Goal: Transaction & Acquisition: Purchase product/service

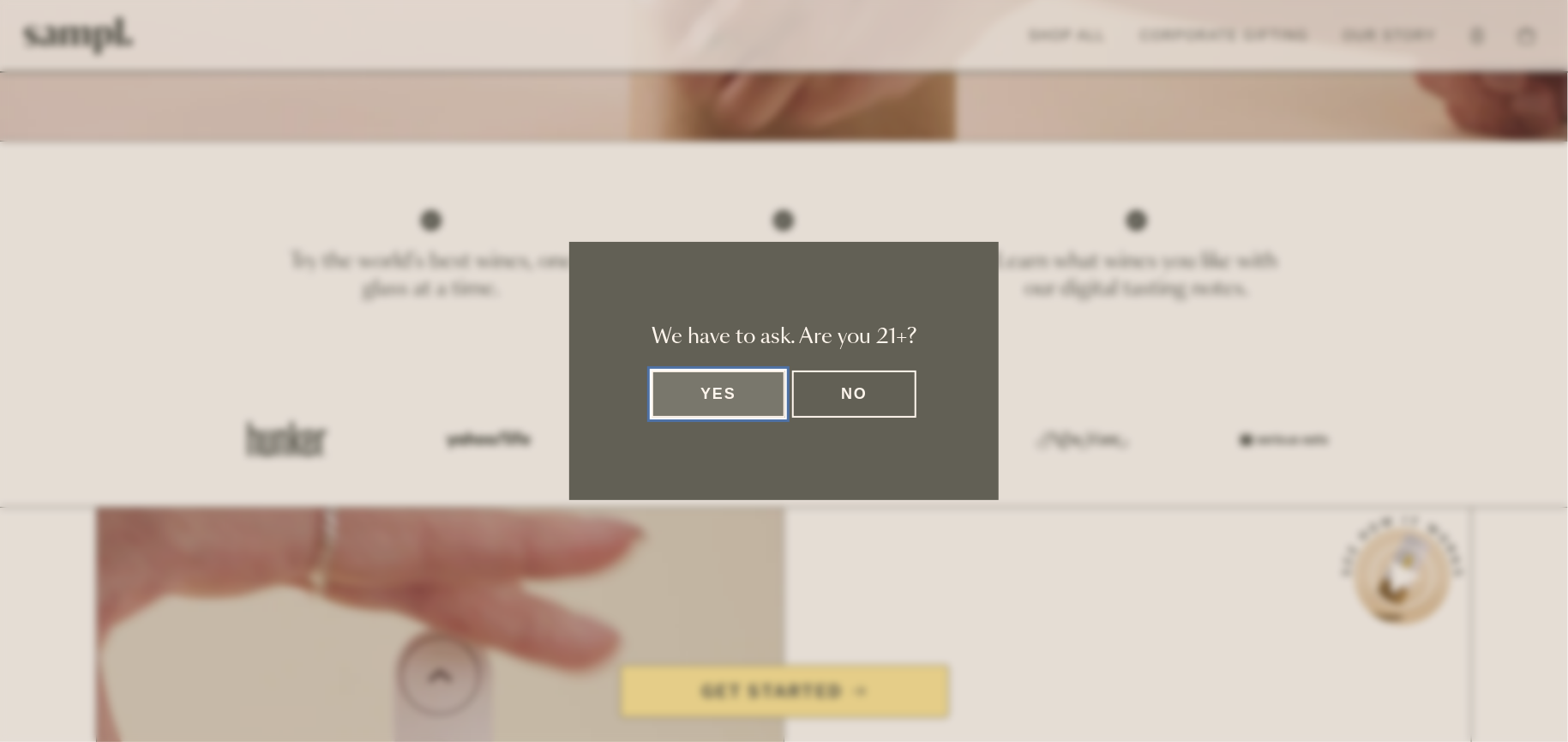
click at [718, 390] on button "Yes" at bounding box center [718, 394] width 134 height 47
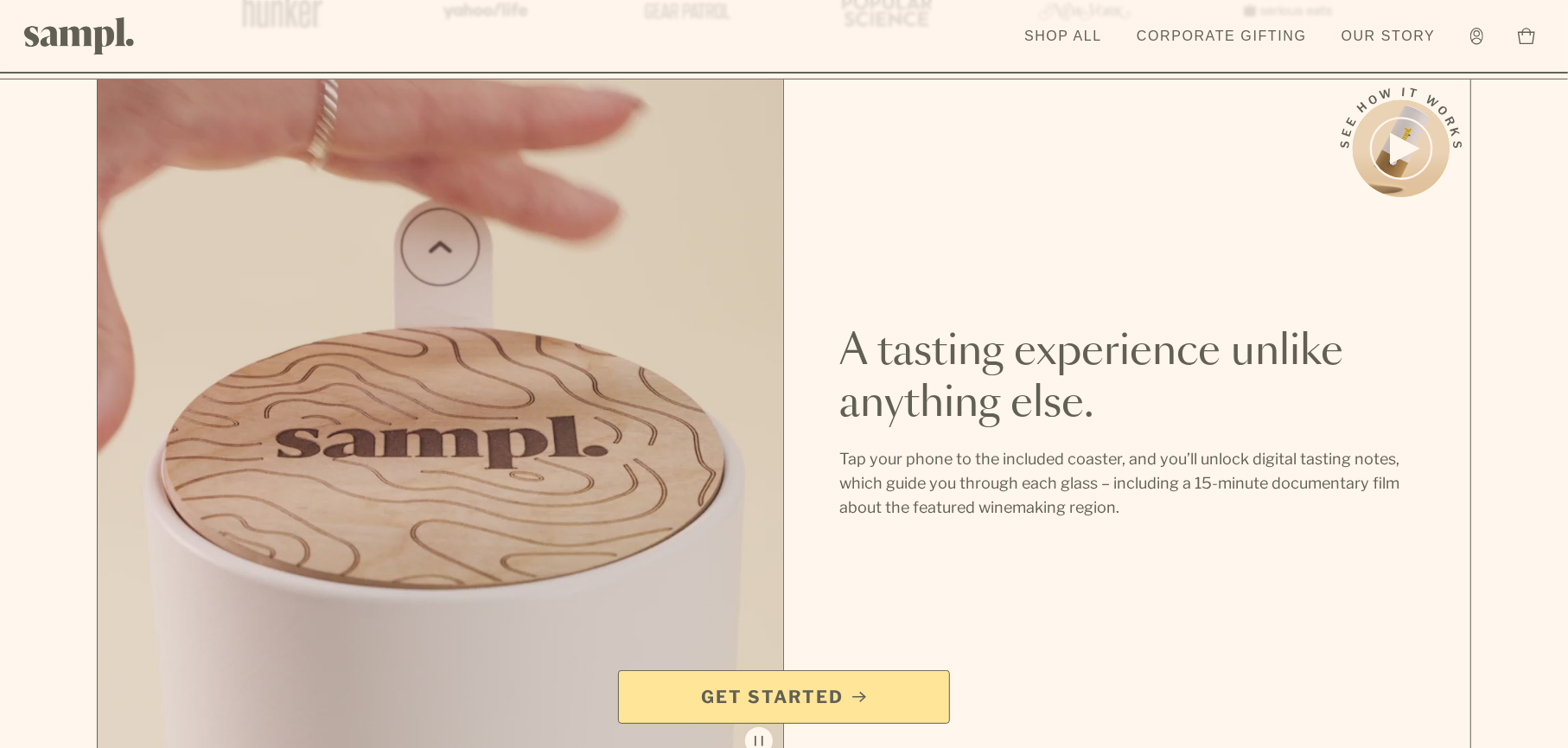
scroll to position [1729, 0]
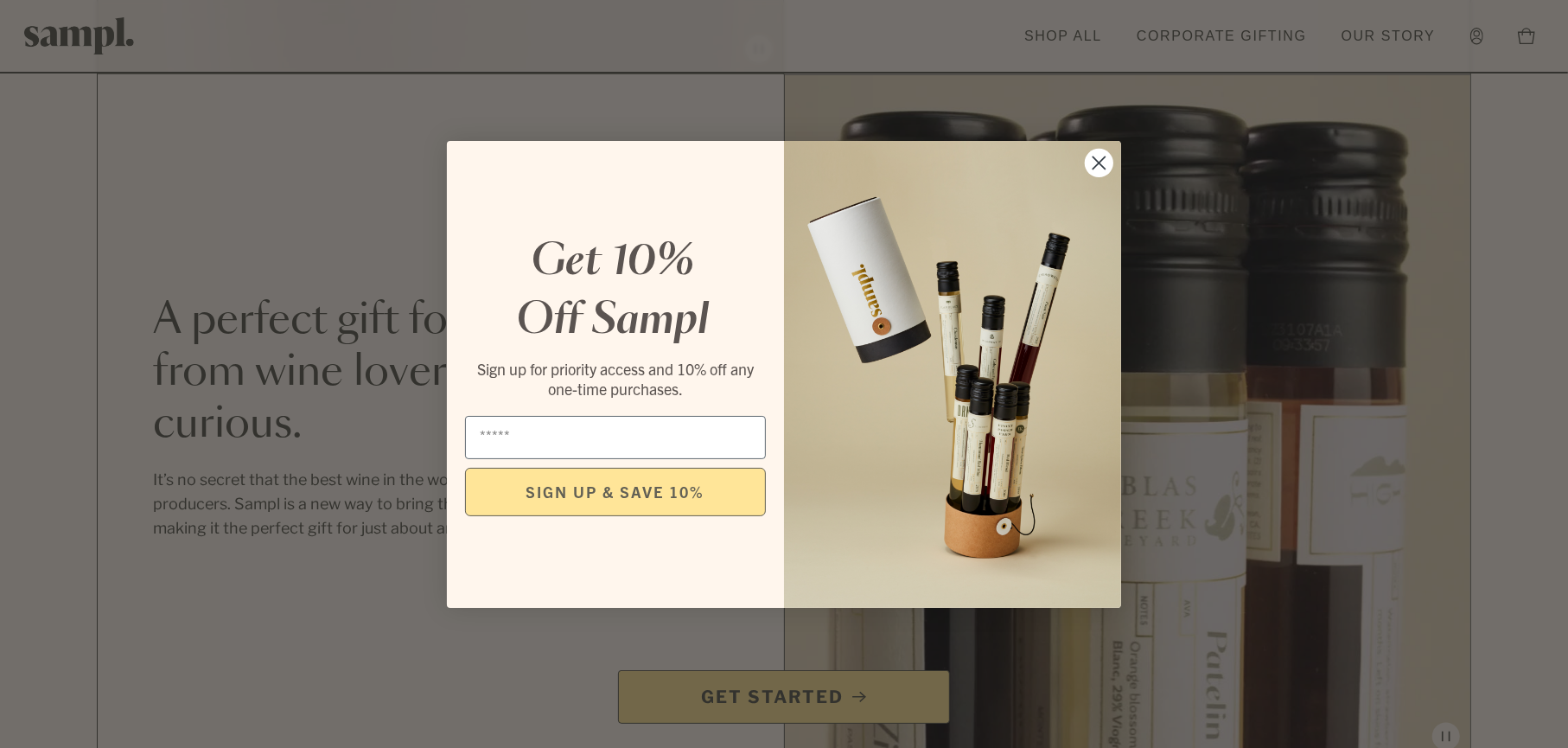
click at [1109, 157] on circle "Close dialog" at bounding box center [1099, 162] width 29 height 29
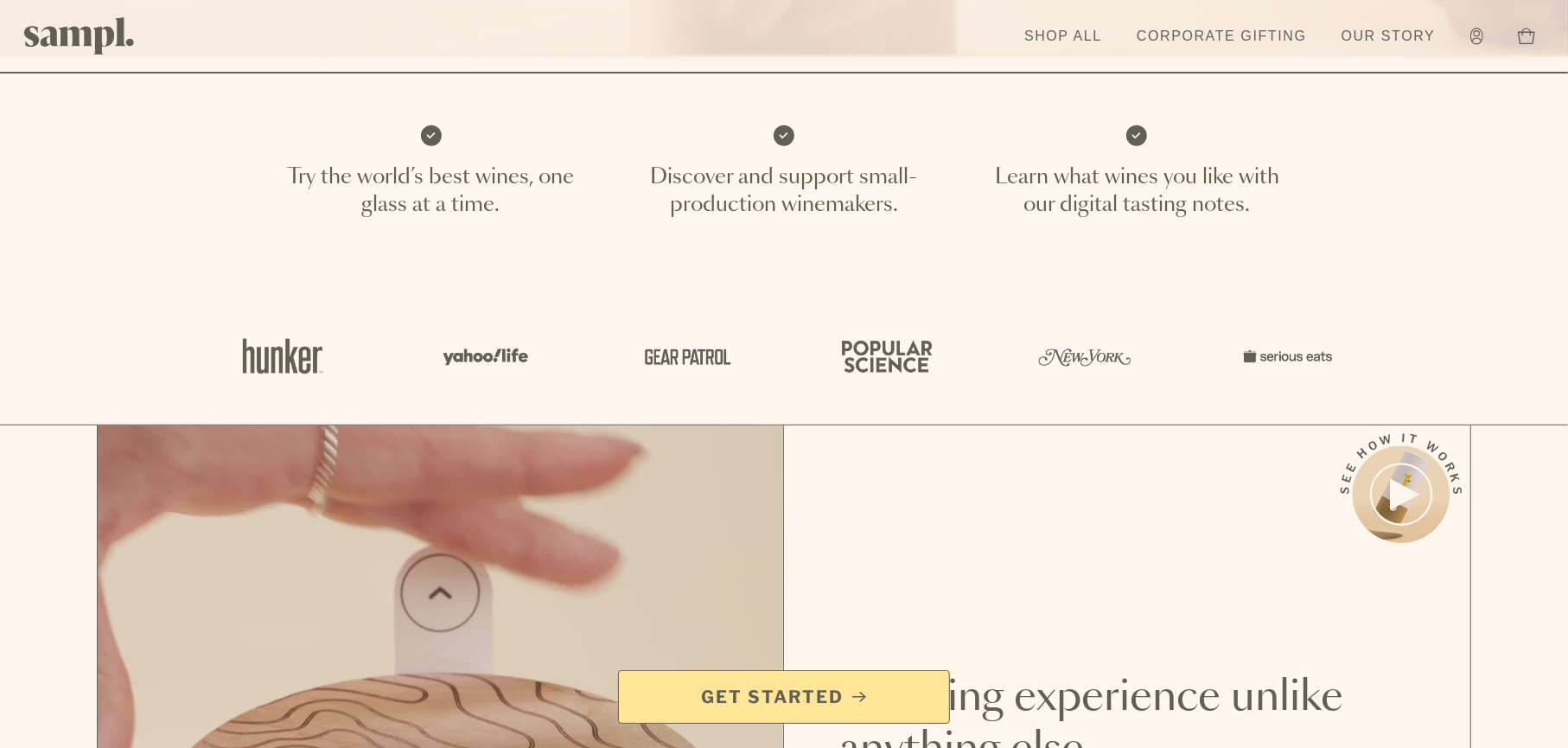
scroll to position [692, 0]
click at [796, 699] on span "Get Started" at bounding box center [772, 697] width 143 height 24
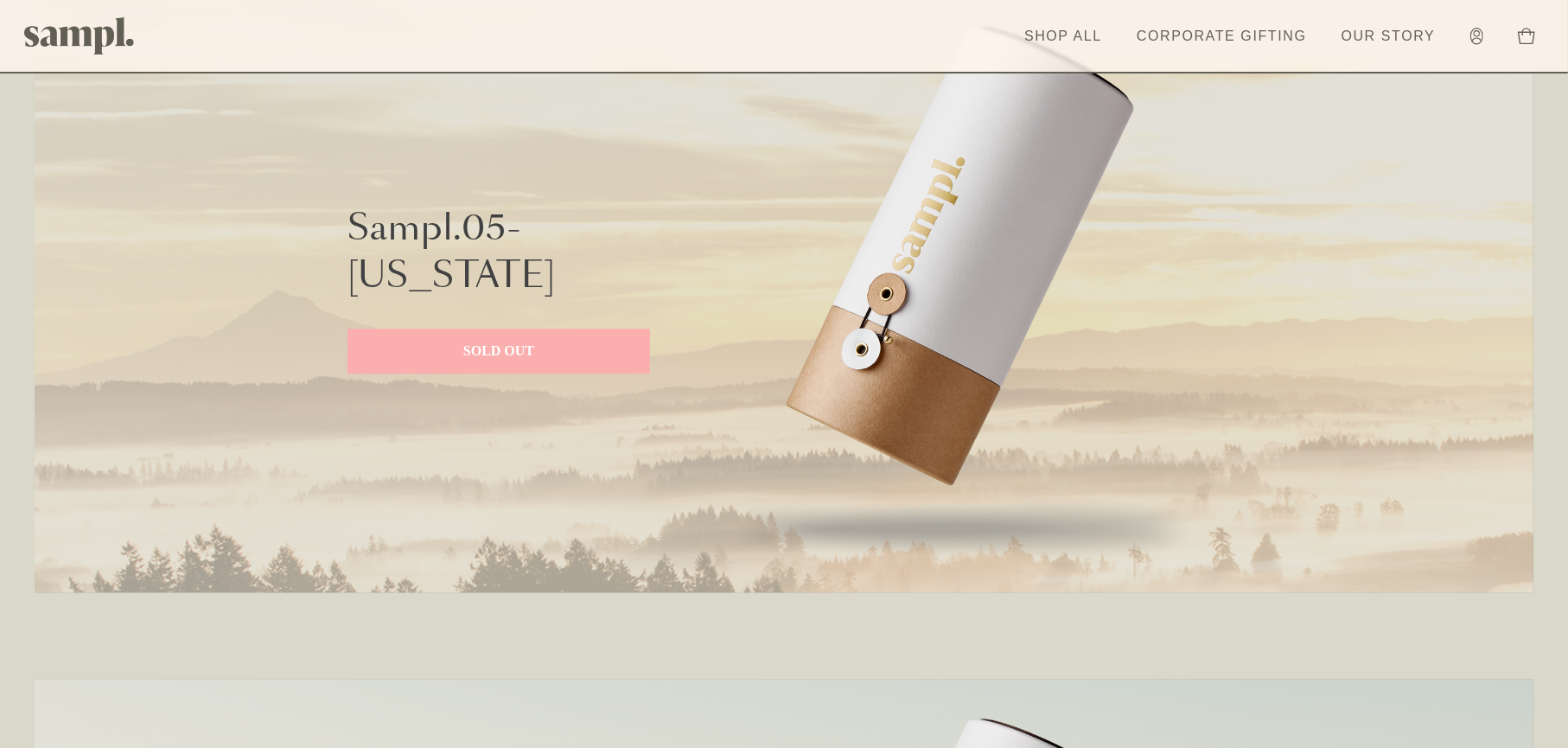
scroll to position [3717, 0]
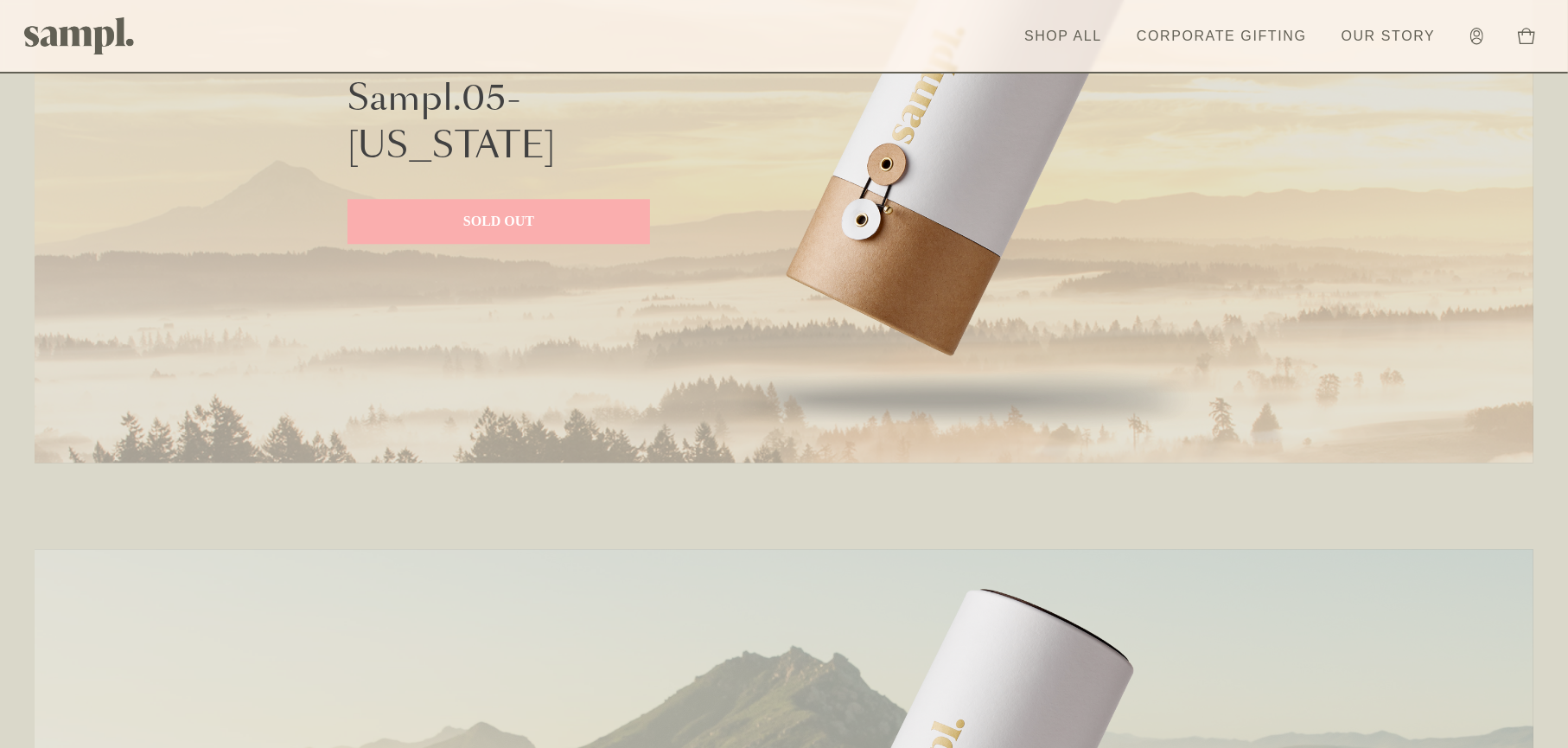
click at [927, 227] on img at bounding box center [961, 160] width 519 height 605
click at [514, 219] on p "SOLD OUT" at bounding box center [499, 221] width 268 height 21
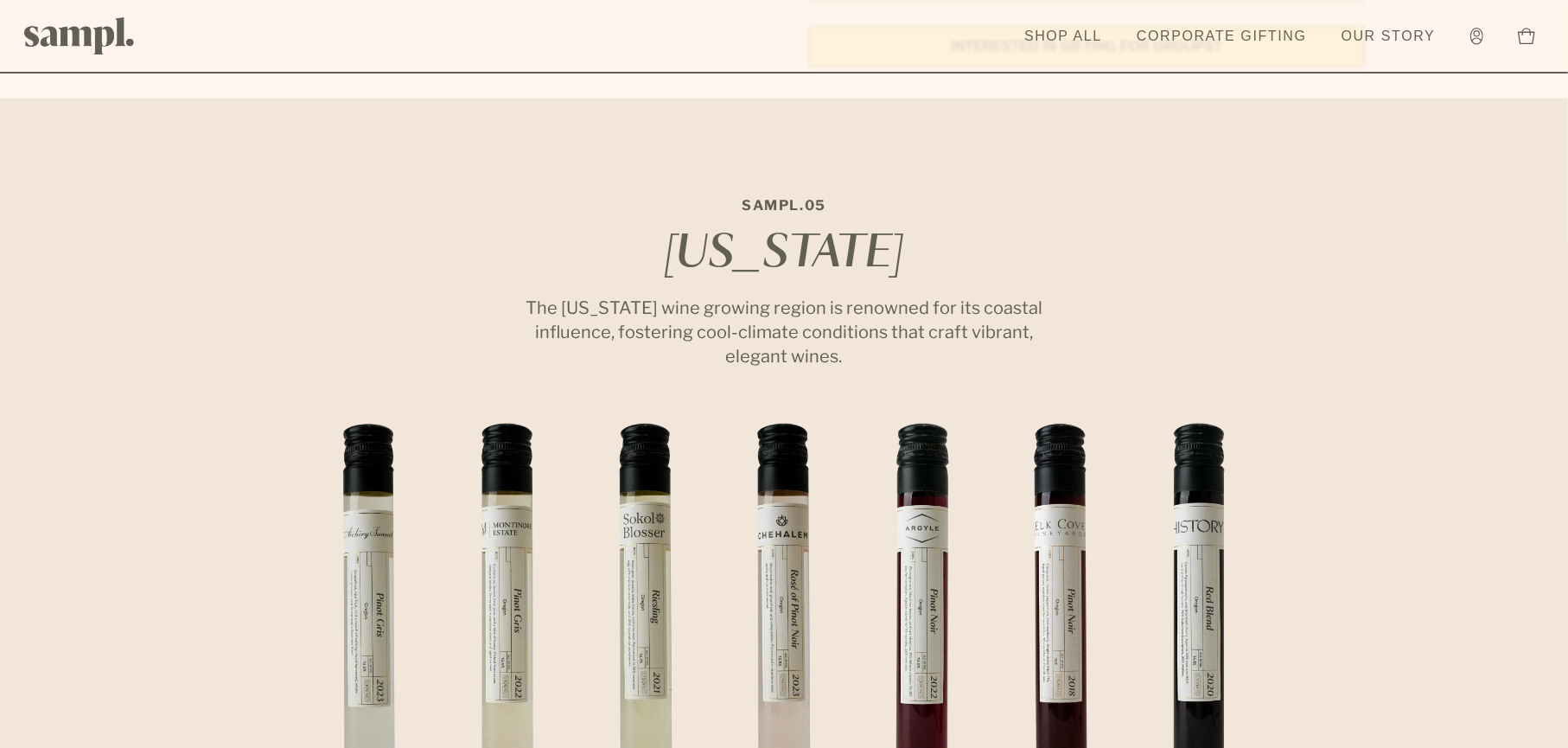
scroll to position [864, 0]
